Goal: Task Accomplishment & Management: Manage account settings

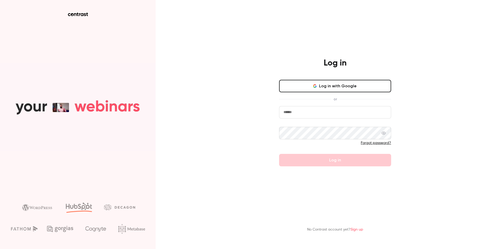
type input "**********"
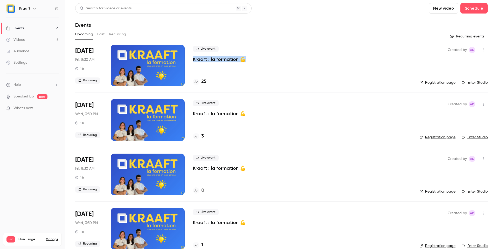
click at [100, 35] on button "Past" at bounding box center [101, 34] width 8 height 8
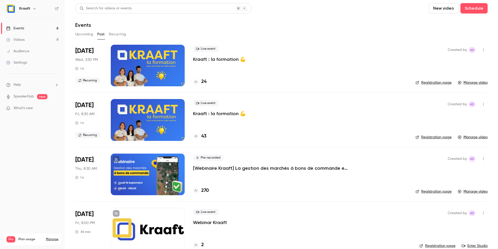
click at [200, 58] on p "Kraaft : la formation 💪" at bounding box center [219, 59] width 53 height 6
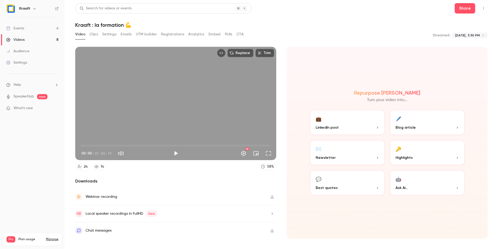
click at [481, 9] on button "Top Bar Actions" at bounding box center [484, 8] width 8 height 8
click at [465, 4] on div at bounding box center [249, 124] width 498 height 249
click at [463, 8] on button "Share" at bounding box center [465, 8] width 21 height 10
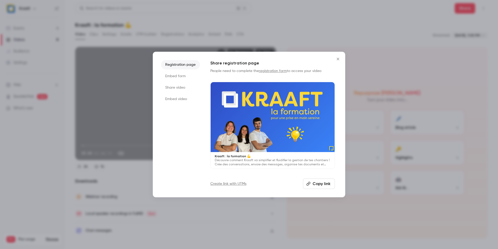
click at [180, 79] on li "Embed form" at bounding box center [180, 75] width 39 height 9
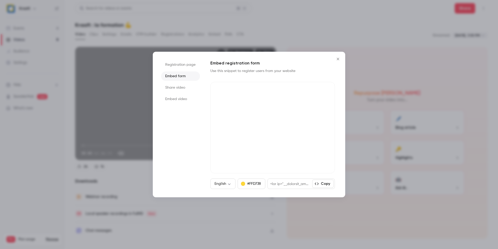
click at [177, 89] on li "Share video" at bounding box center [180, 87] width 39 height 9
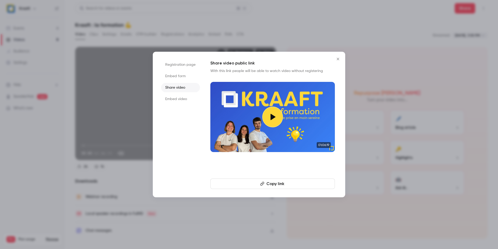
click at [178, 98] on li "Embed video" at bounding box center [180, 98] width 39 height 9
click at [341, 58] on icon "Close" at bounding box center [338, 59] width 6 height 4
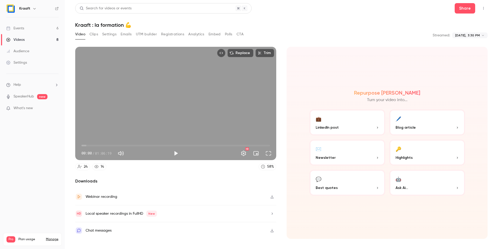
click at [13, 29] on div "Events" at bounding box center [15, 28] width 18 height 5
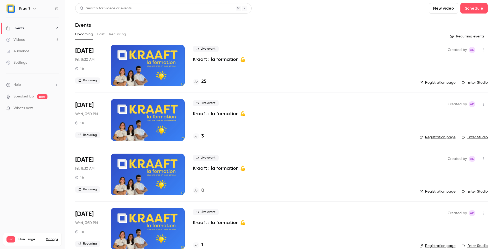
click at [154, 59] on div at bounding box center [148, 66] width 74 height 42
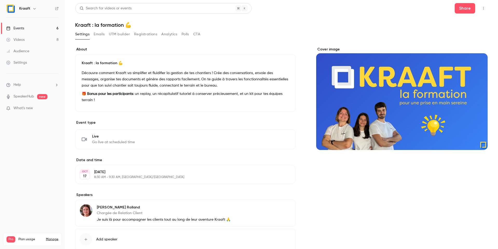
click at [484, 8] on icon "button" at bounding box center [484, 8] width 4 height 4
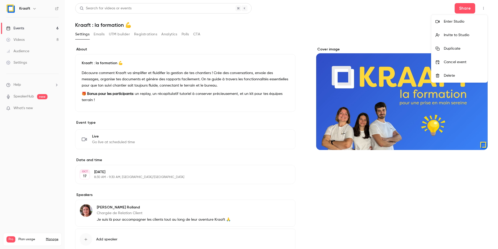
click at [455, 22] on div "Enter Studio" at bounding box center [463, 21] width 39 height 5
